Goal: Check status: Check status

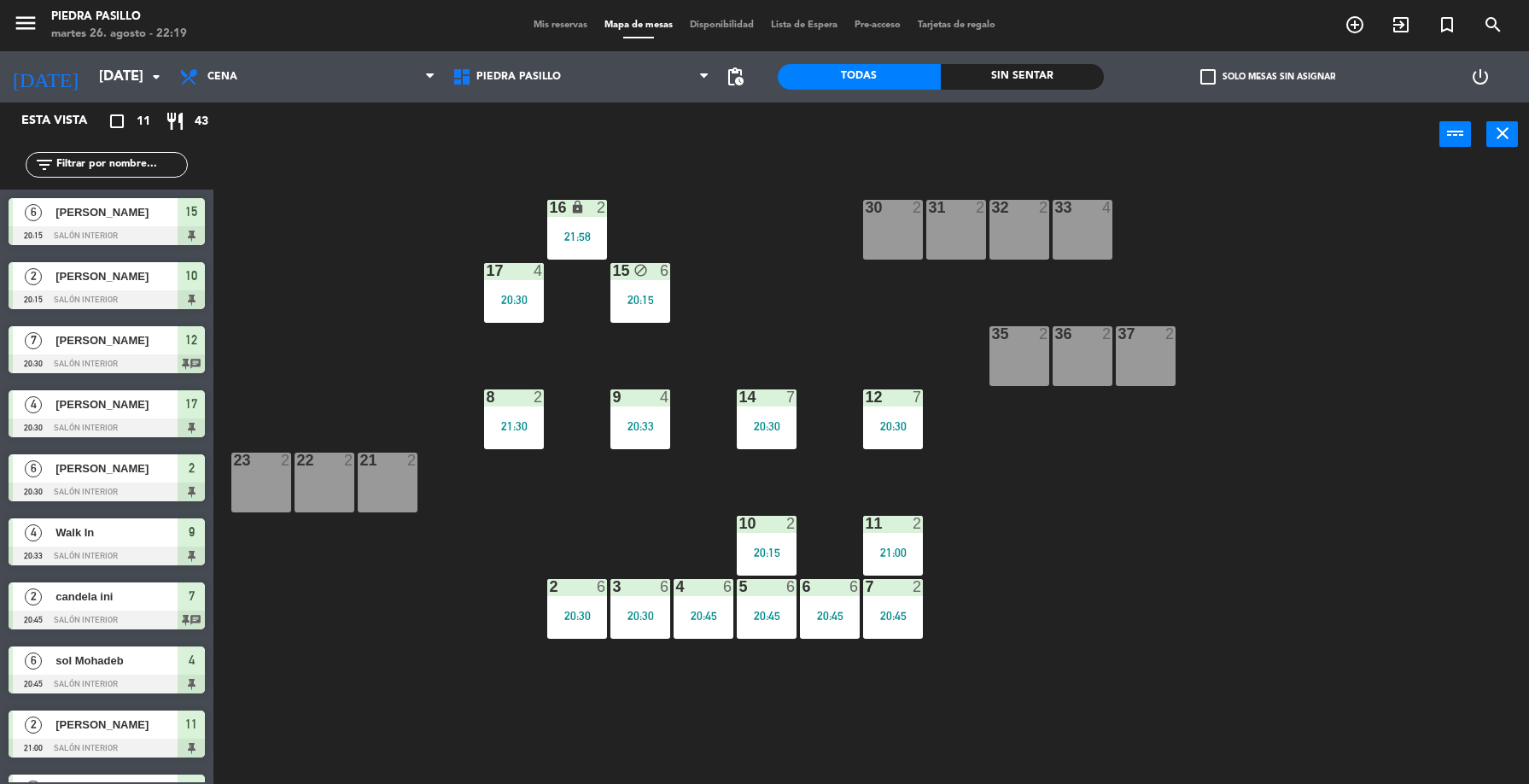
click at [135, 79] on input "[DATE]" at bounding box center [182, 77] width 183 height 33
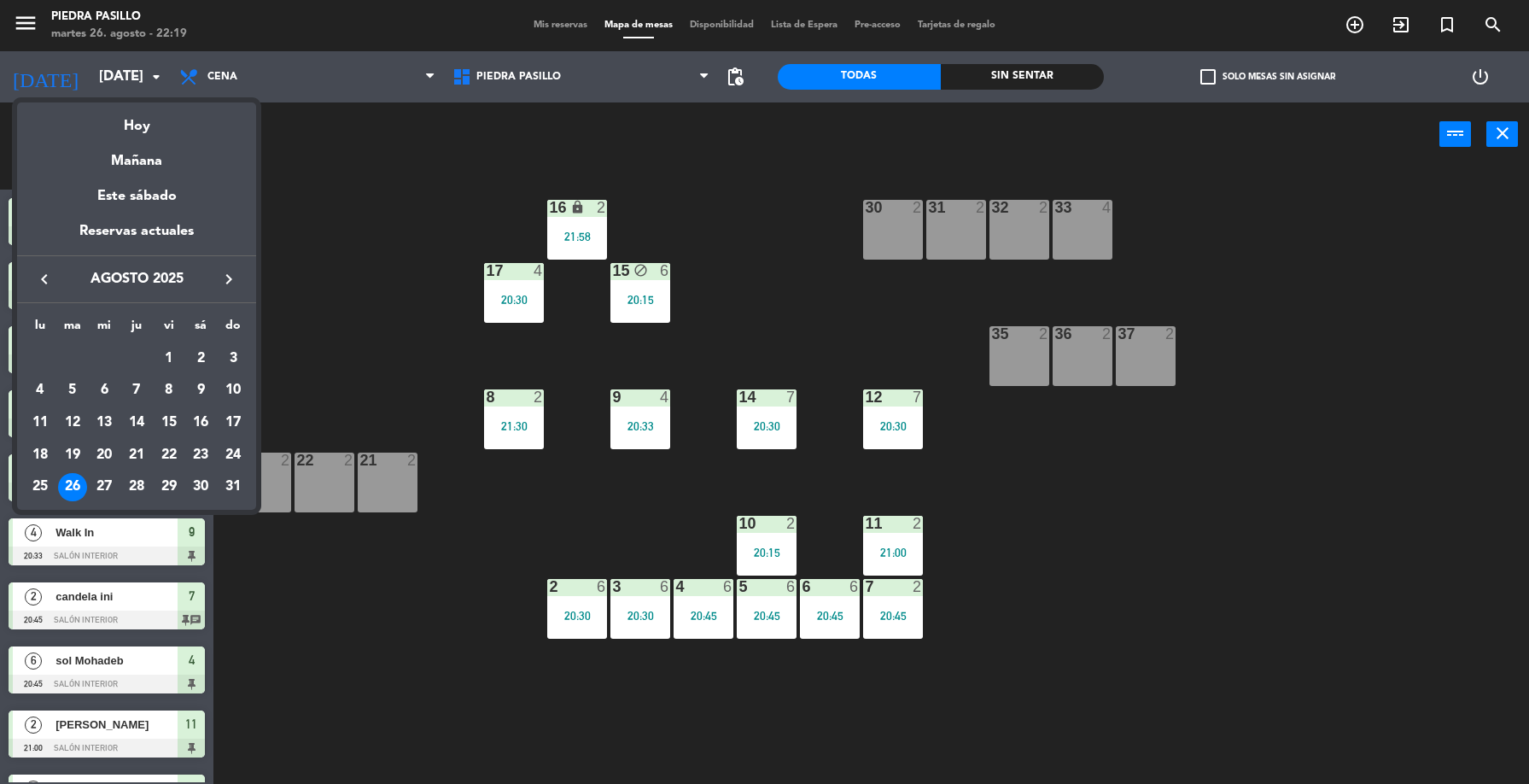
click at [205, 479] on div "30" at bounding box center [201, 487] width 29 height 29
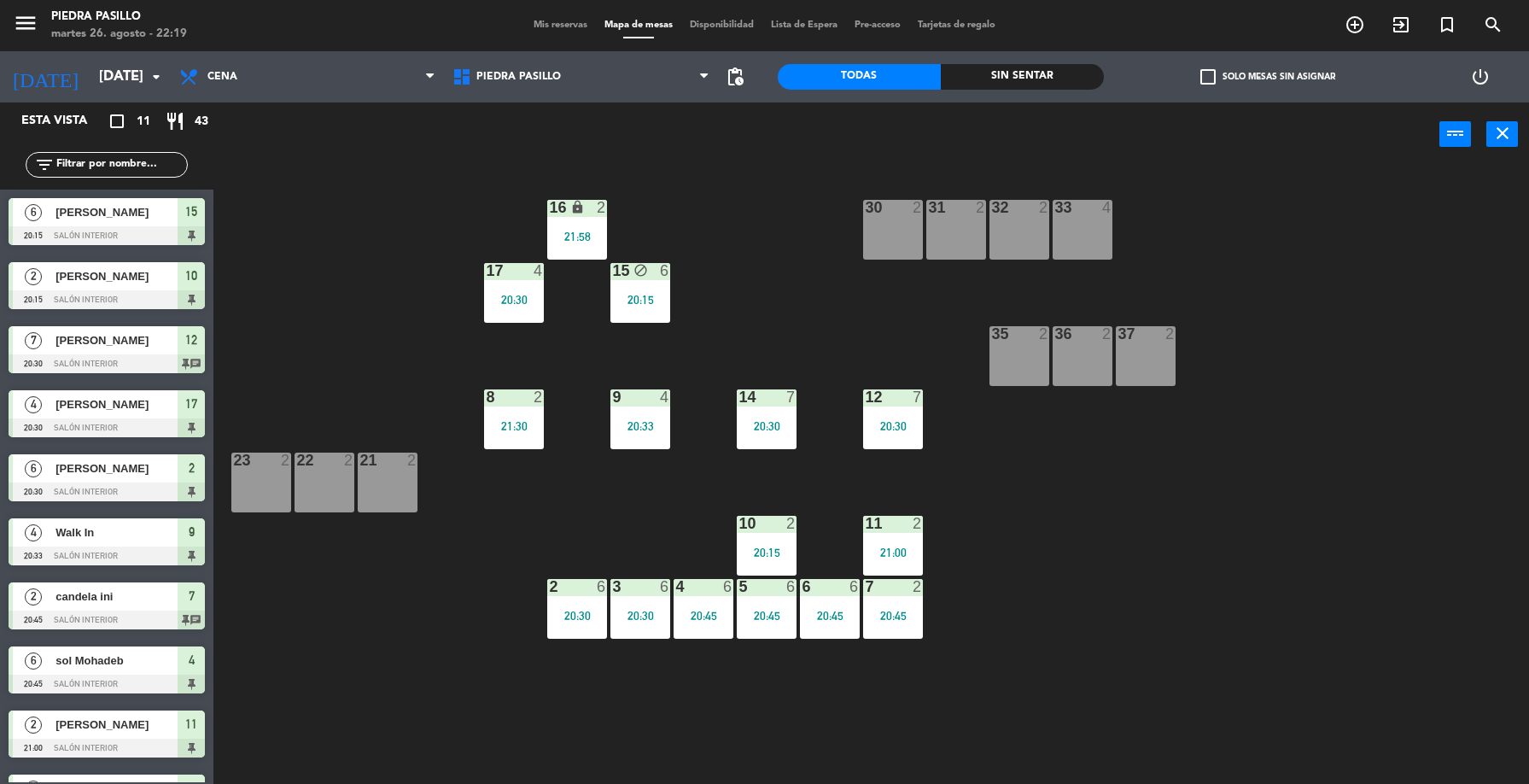
type input "sáb. 30 ago."
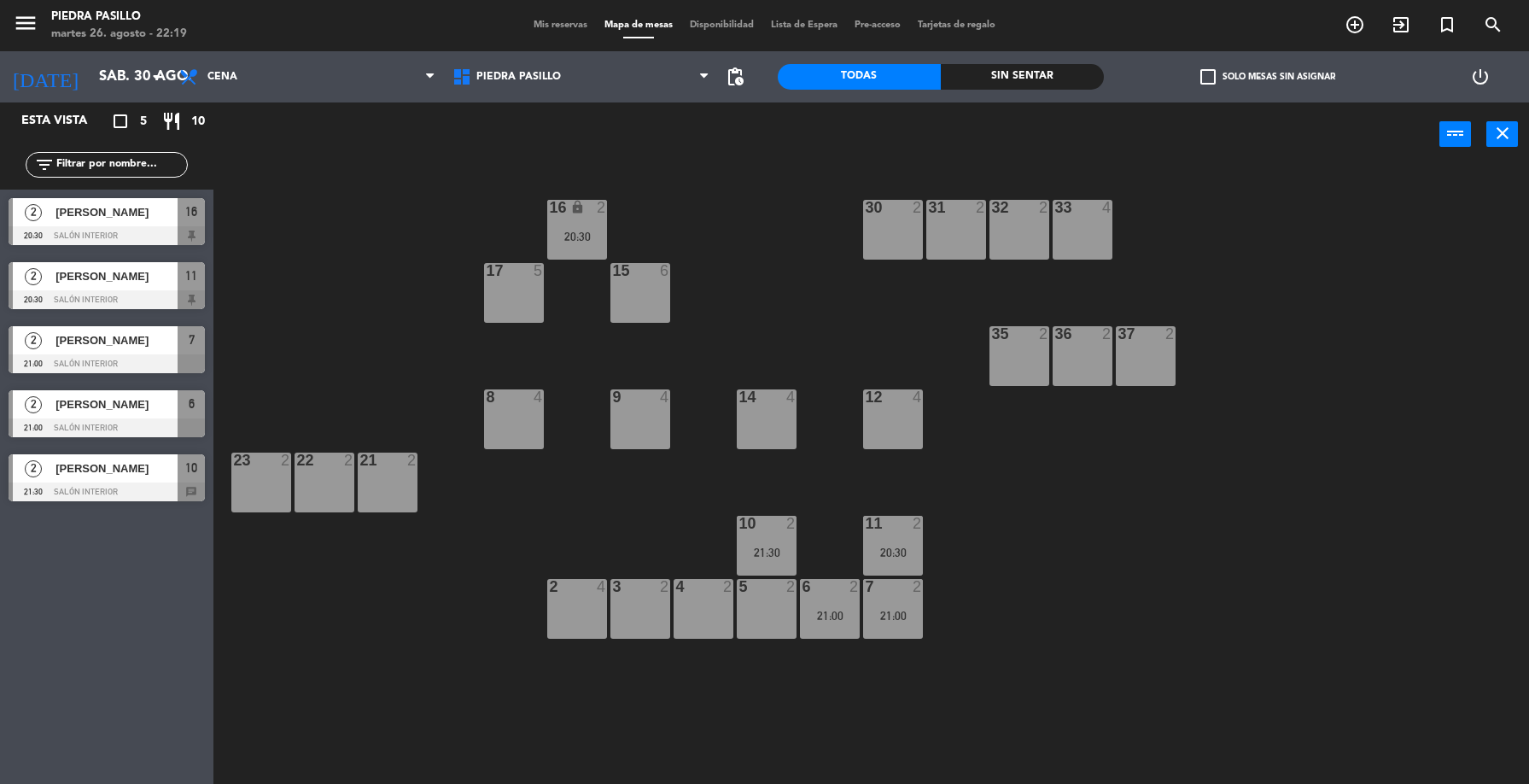
click at [538, 22] on span "Mis reservas" at bounding box center [560, 26] width 71 height 9
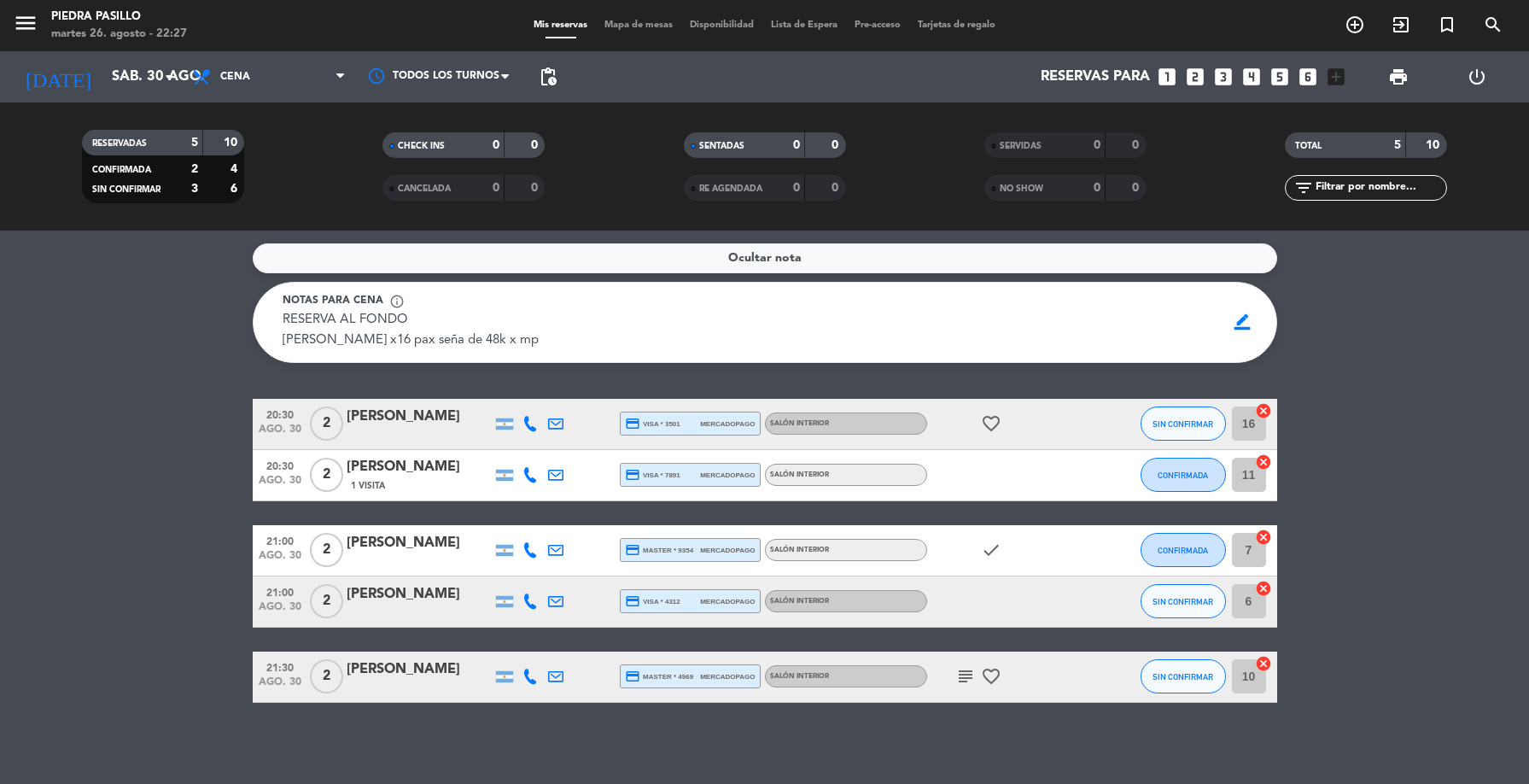
click at [126, 79] on input "sáb. 30 ago." at bounding box center [194, 77] width 183 height 33
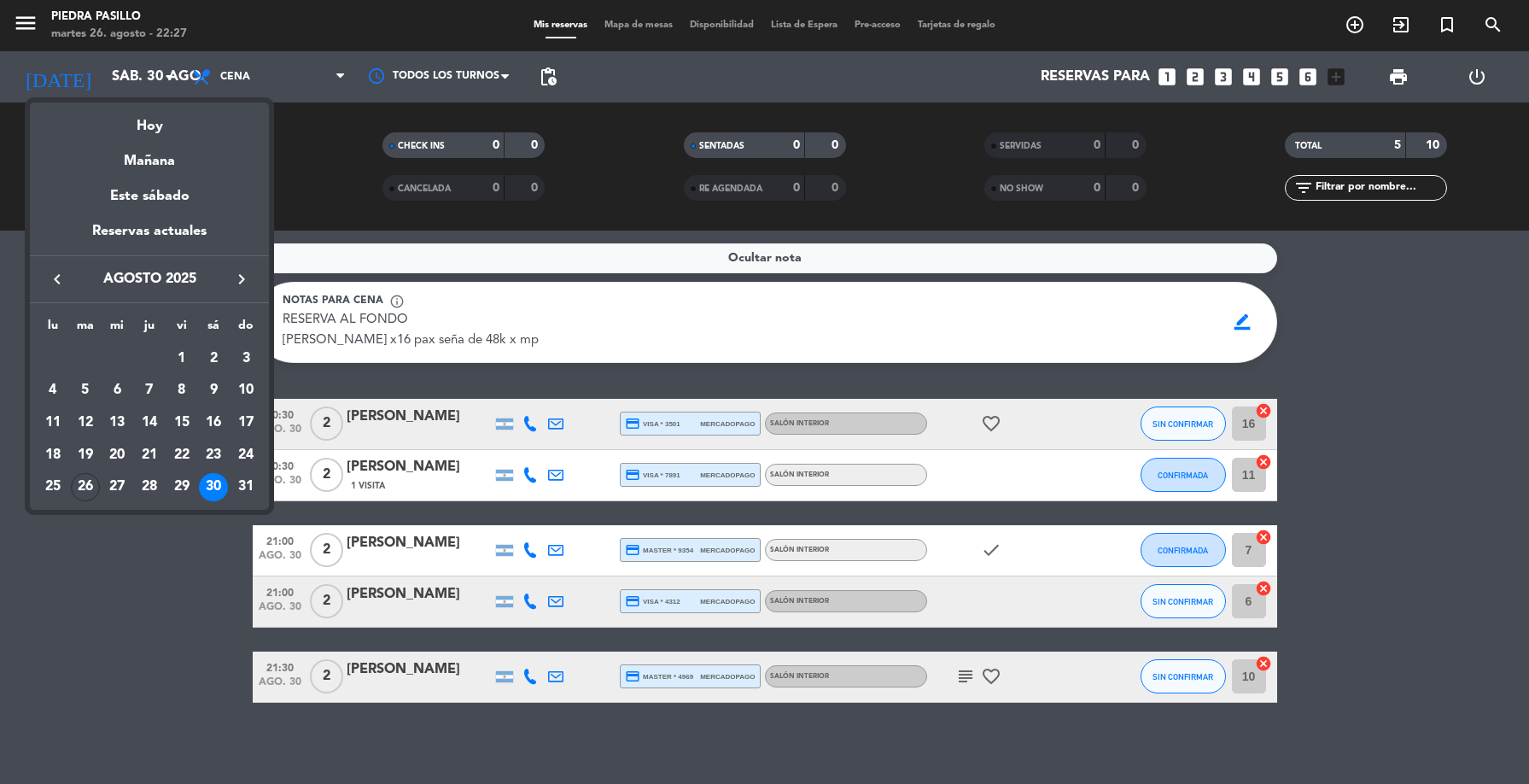
click at [84, 494] on div "26" at bounding box center [85, 487] width 29 height 29
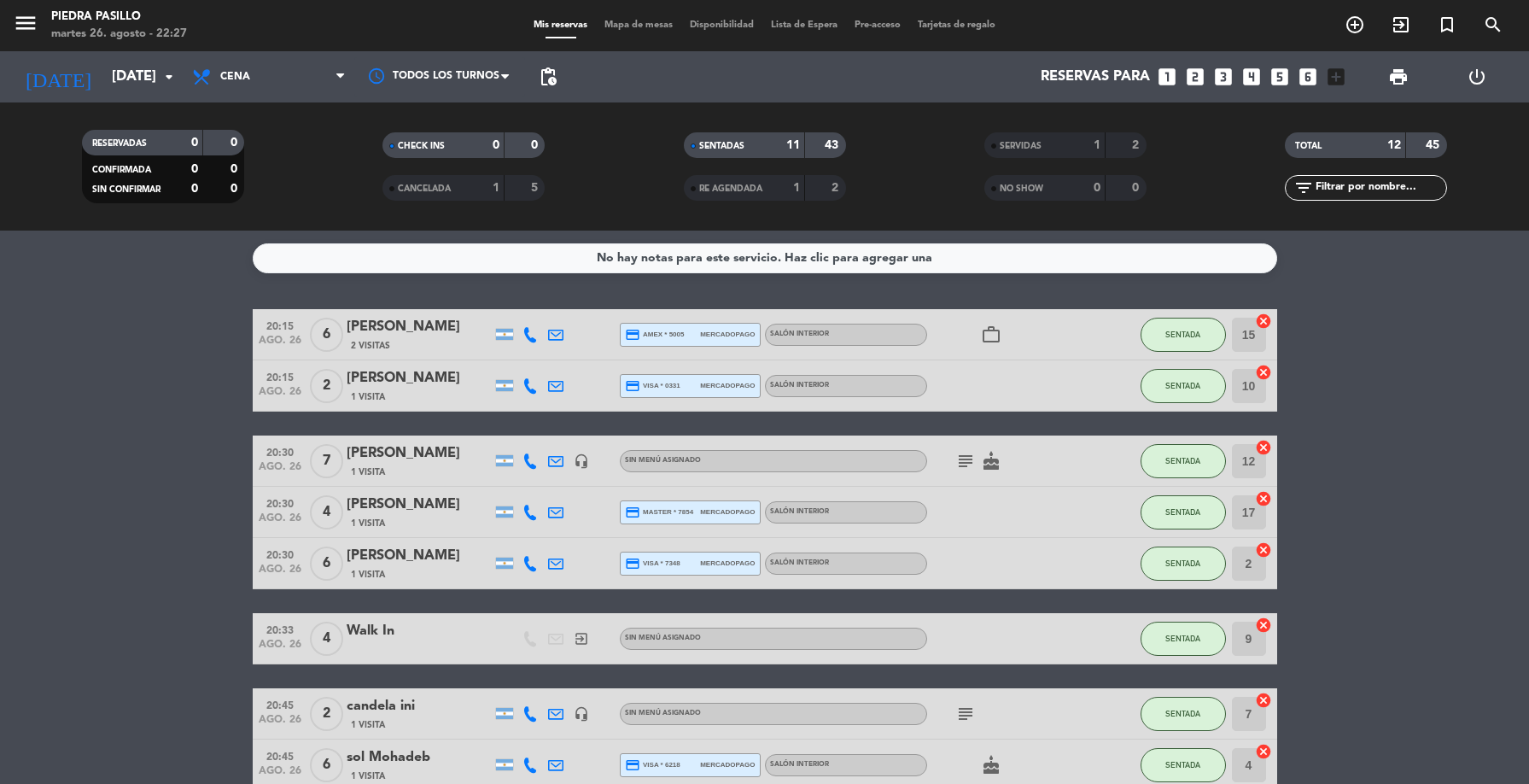
click at [135, 88] on input "[DATE]" at bounding box center [194, 77] width 183 height 33
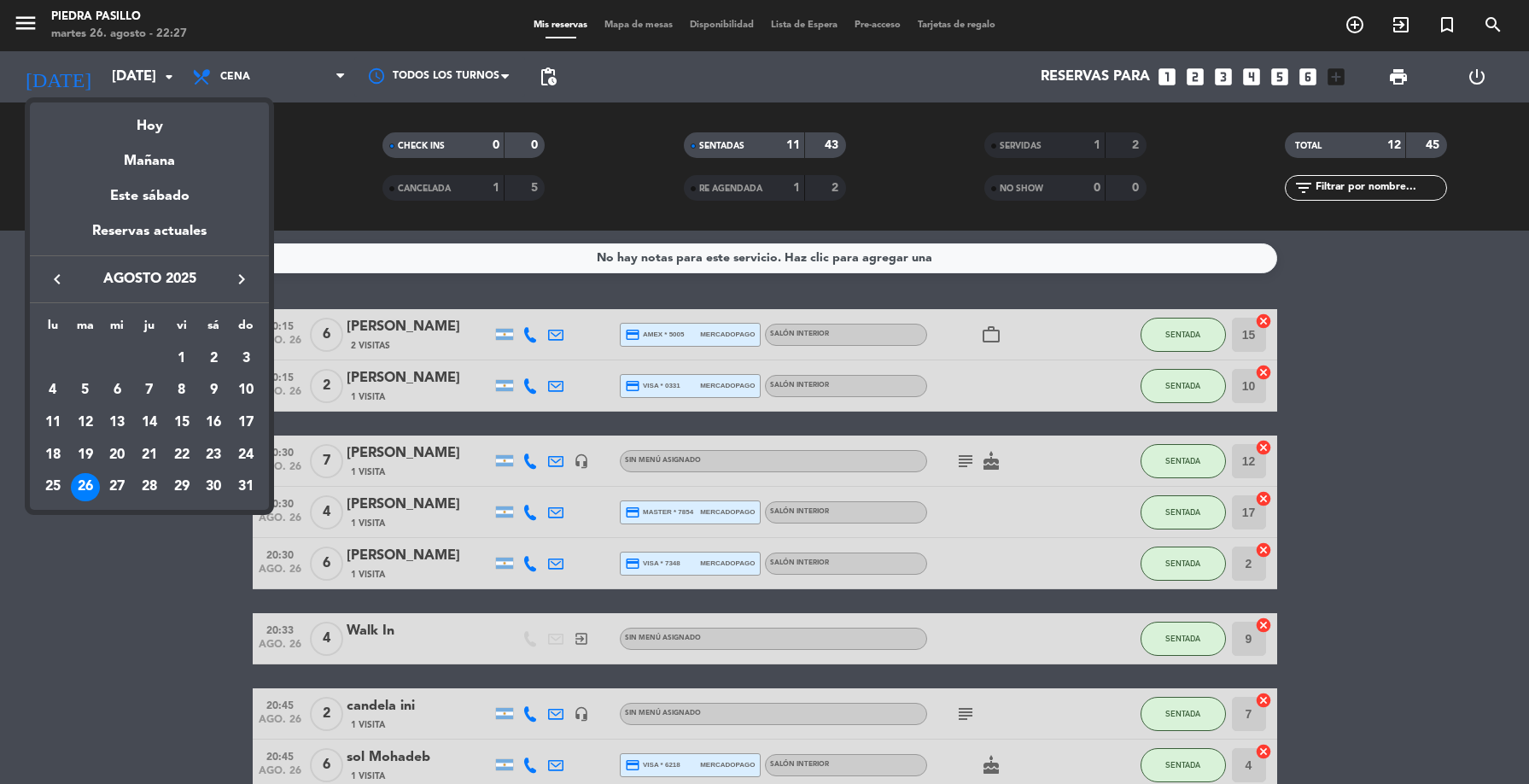
click at [205, 487] on div "30" at bounding box center [213, 487] width 29 height 29
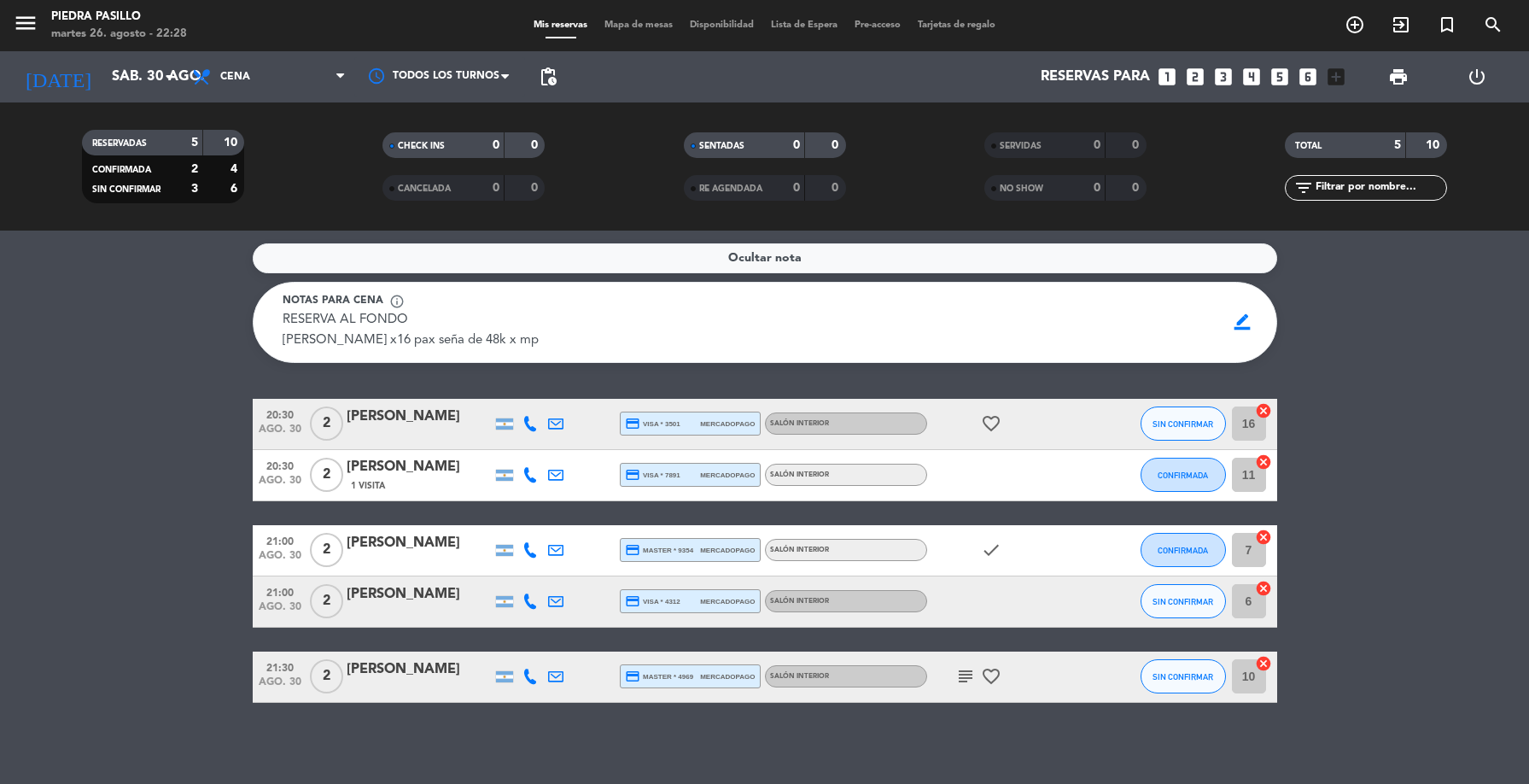
click at [136, 83] on input "sáb. 30 ago." at bounding box center [194, 77] width 183 height 33
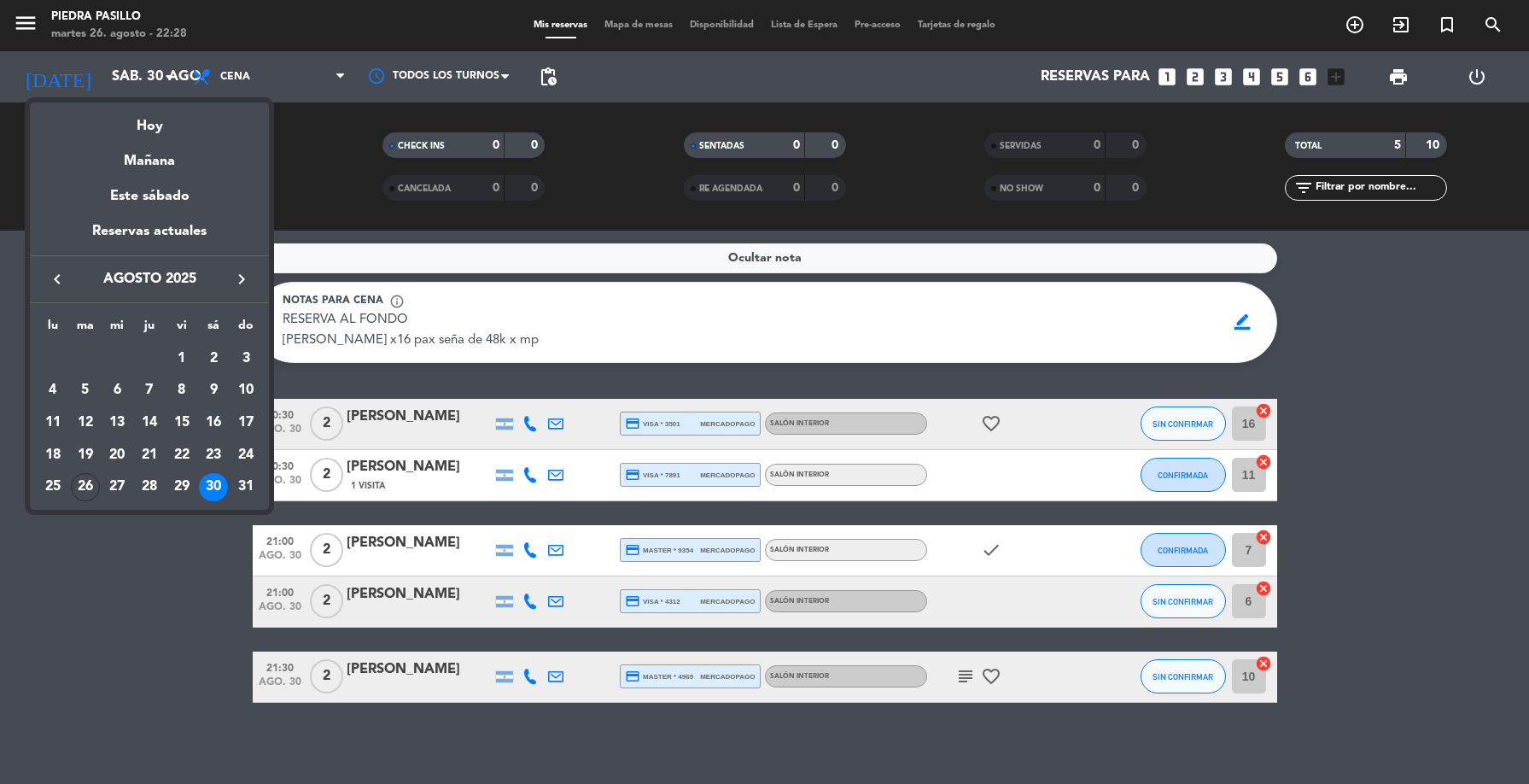
click at [82, 488] on div "26" at bounding box center [85, 487] width 29 height 29
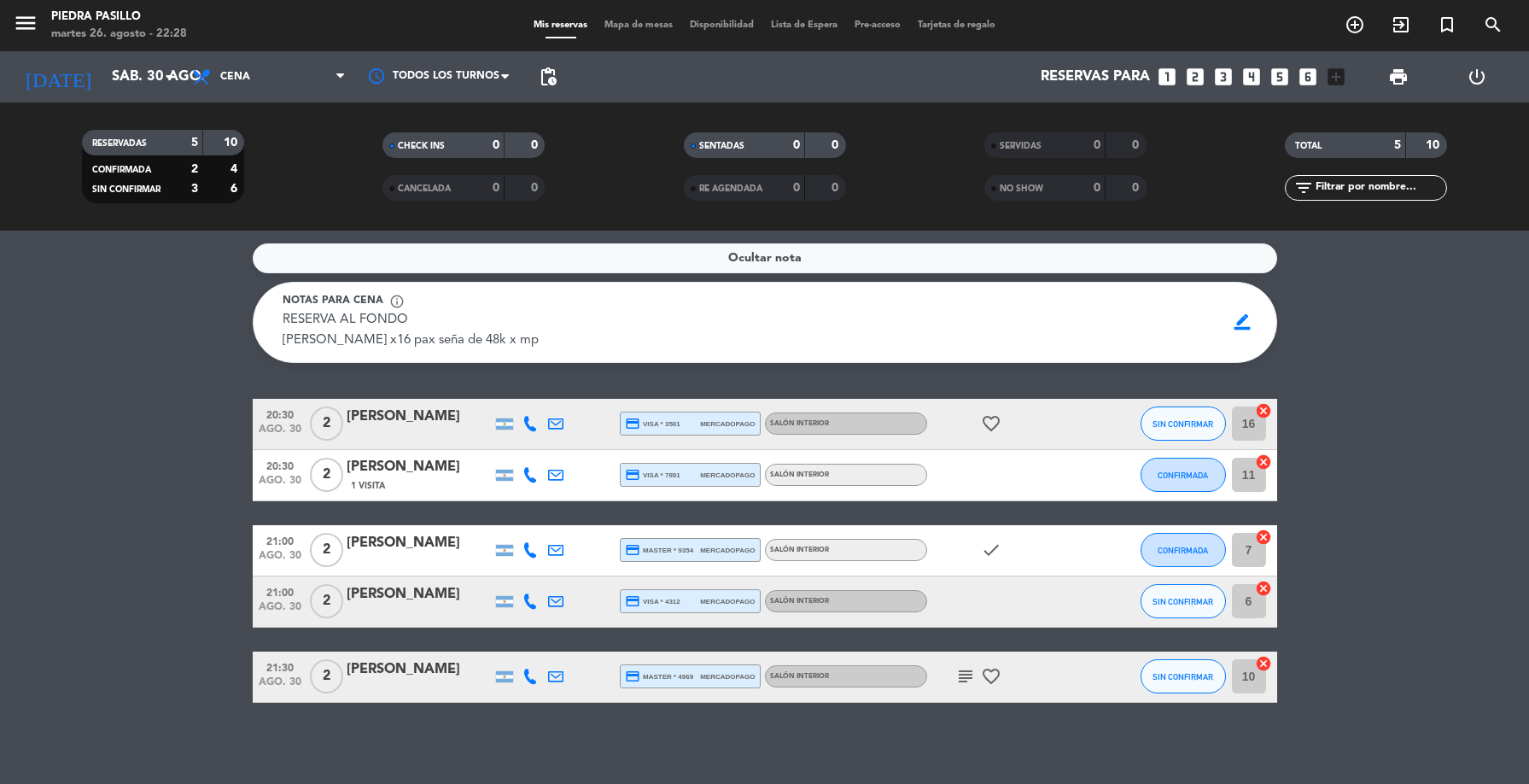
type input "[DATE]"
